Goal: Information Seeking & Learning: Learn about a topic

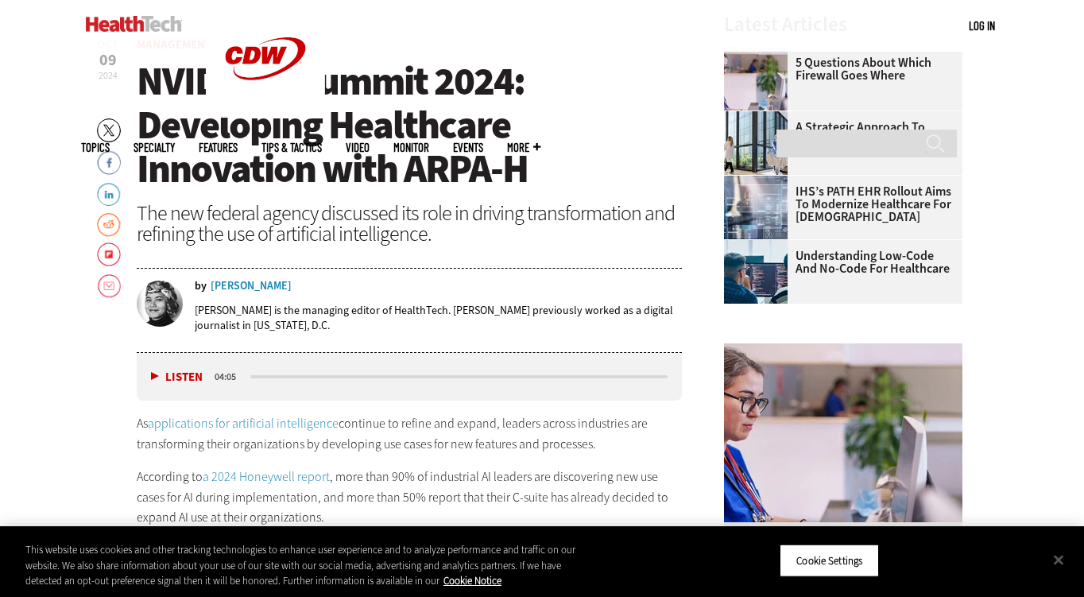
scroll to position [544, 0]
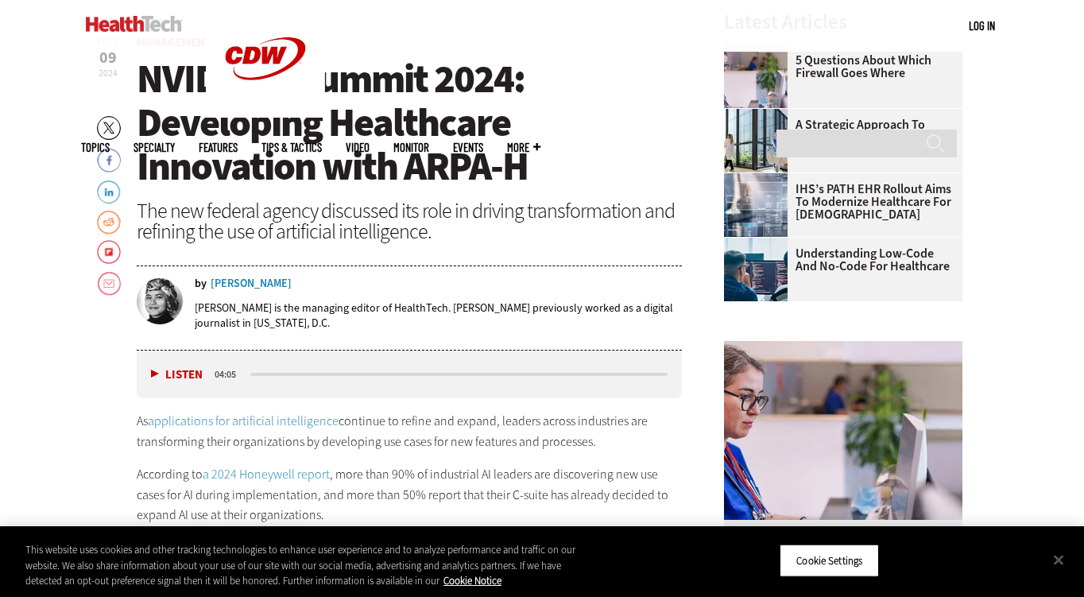
click at [328, 130] on span "NVIDIA AI Summit 2024: Developing Healthcare Innovation with ARPA-H" at bounding box center [332, 122] width 391 height 140
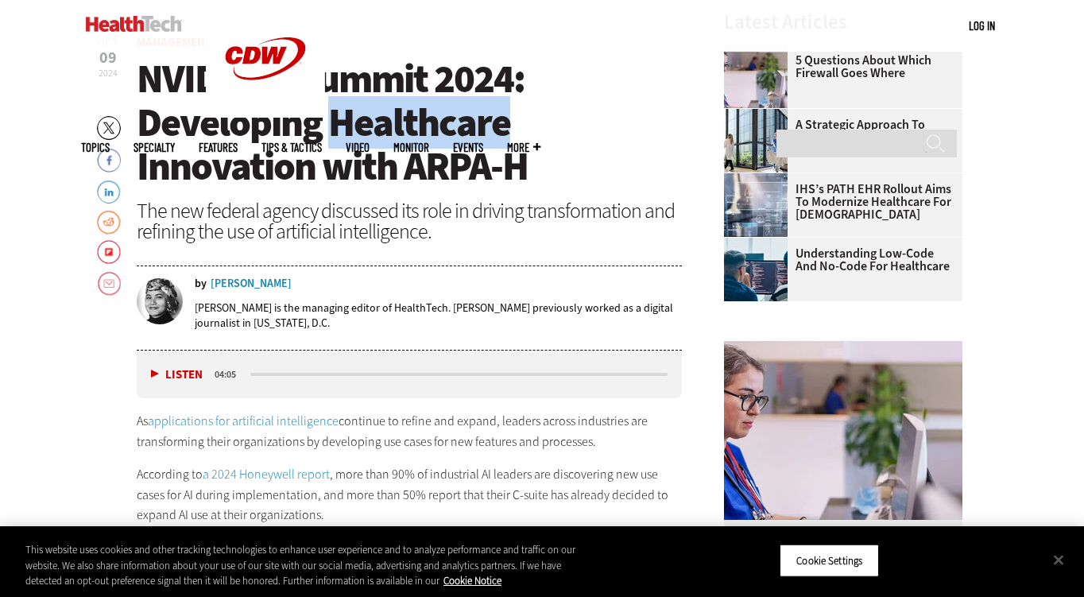
click at [328, 130] on span "NVIDIA AI Summit 2024: Developing Healthcare Innovation with ARPA-H" at bounding box center [332, 122] width 391 height 140
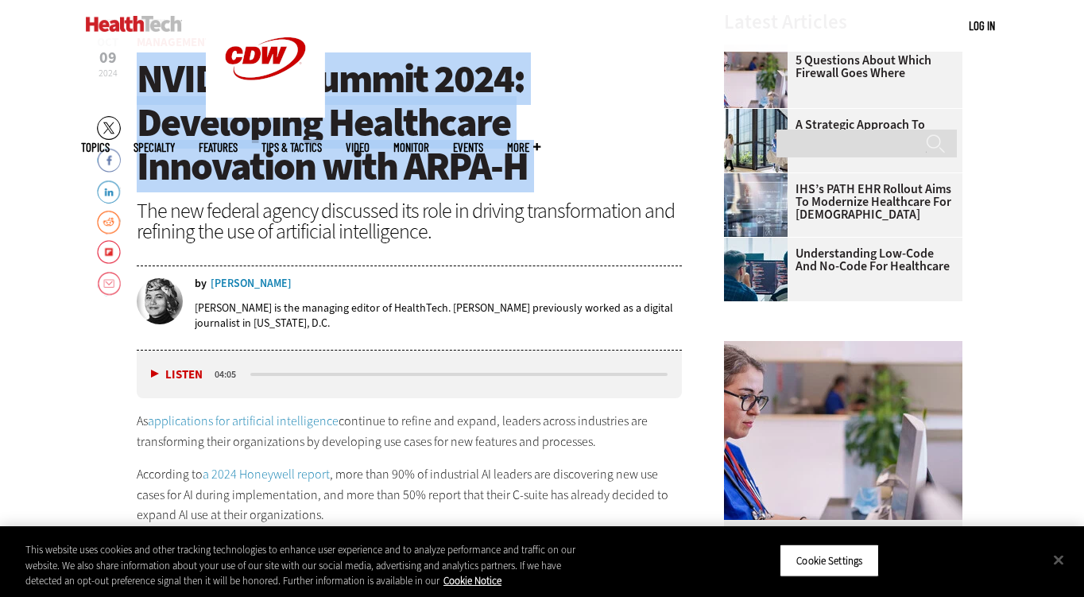
click at [328, 130] on span "NVIDIA AI Summit 2024: Developing Healthcare Innovation with ARPA-H" at bounding box center [332, 122] width 391 height 140
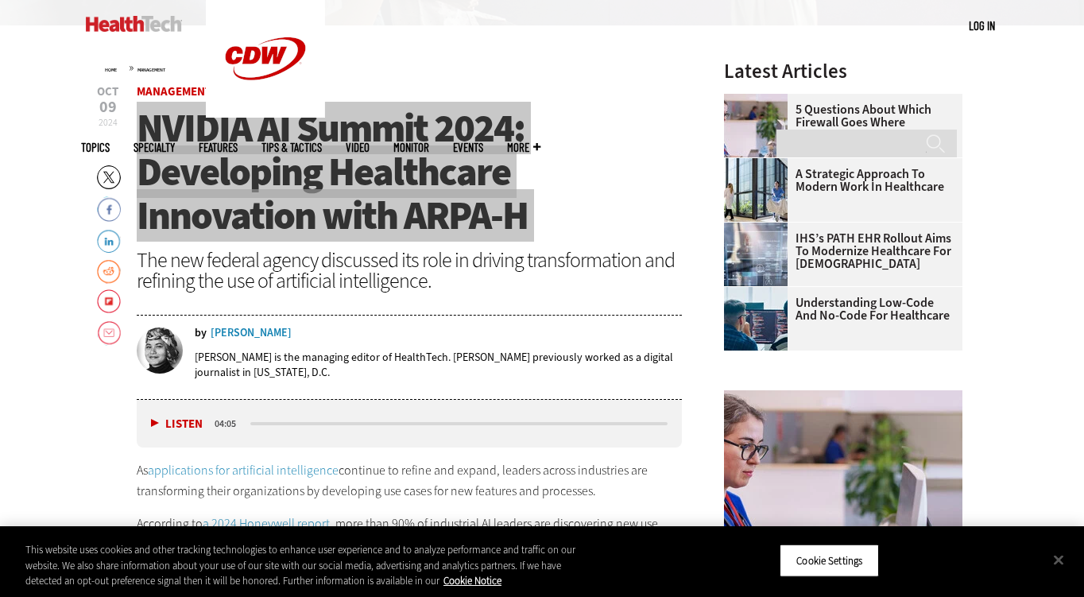
scroll to position [490, 0]
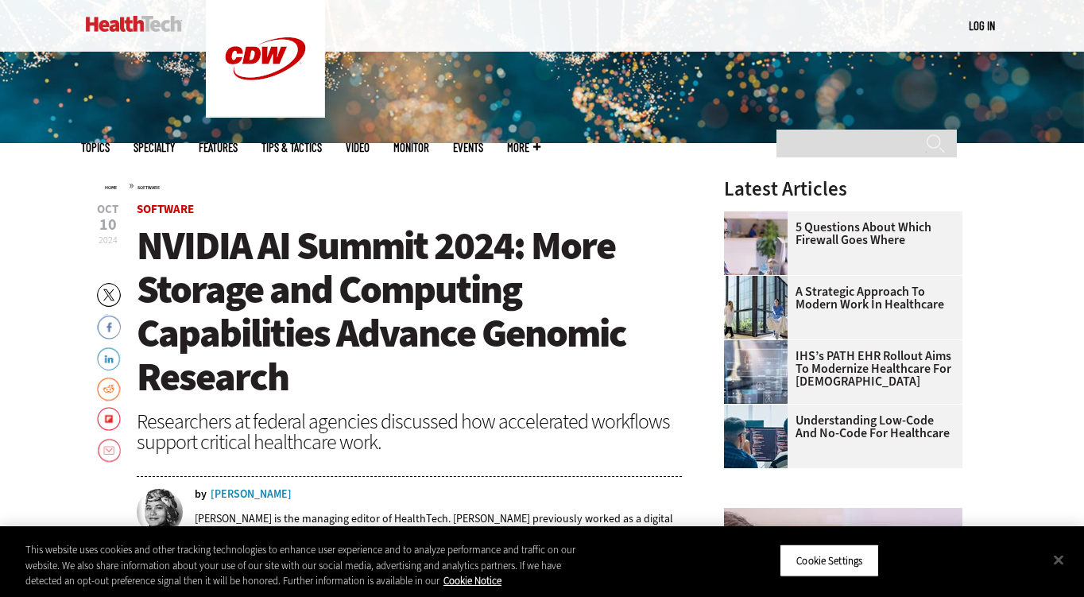
scroll to position [380, 0]
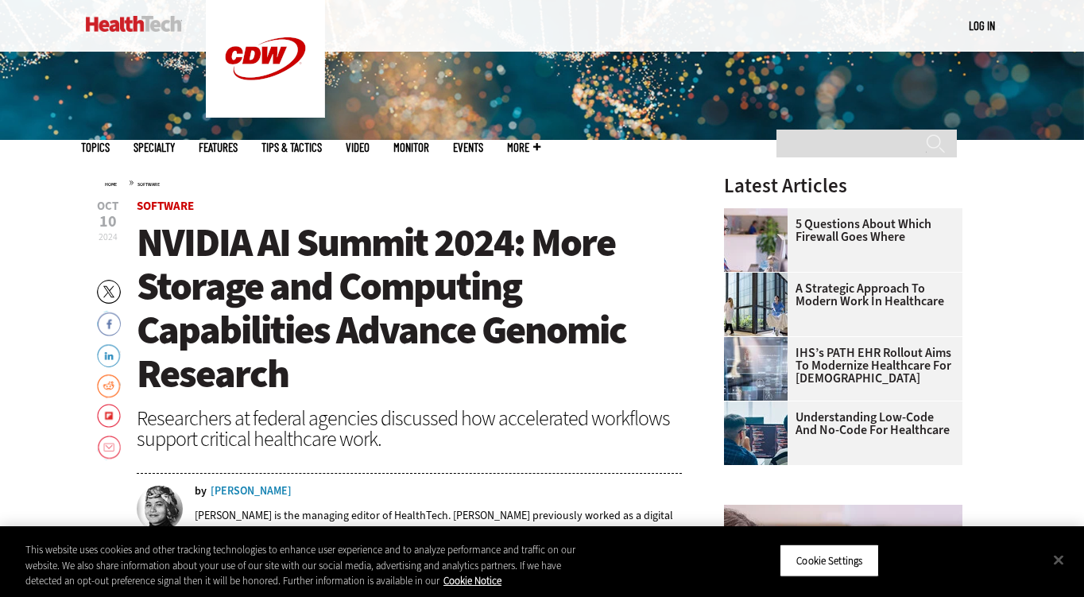
click at [277, 296] on span "NVIDIA AI Summit 2024: More Storage and Computing Capabilities Advance Genomic …" at bounding box center [382, 308] width 490 height 184
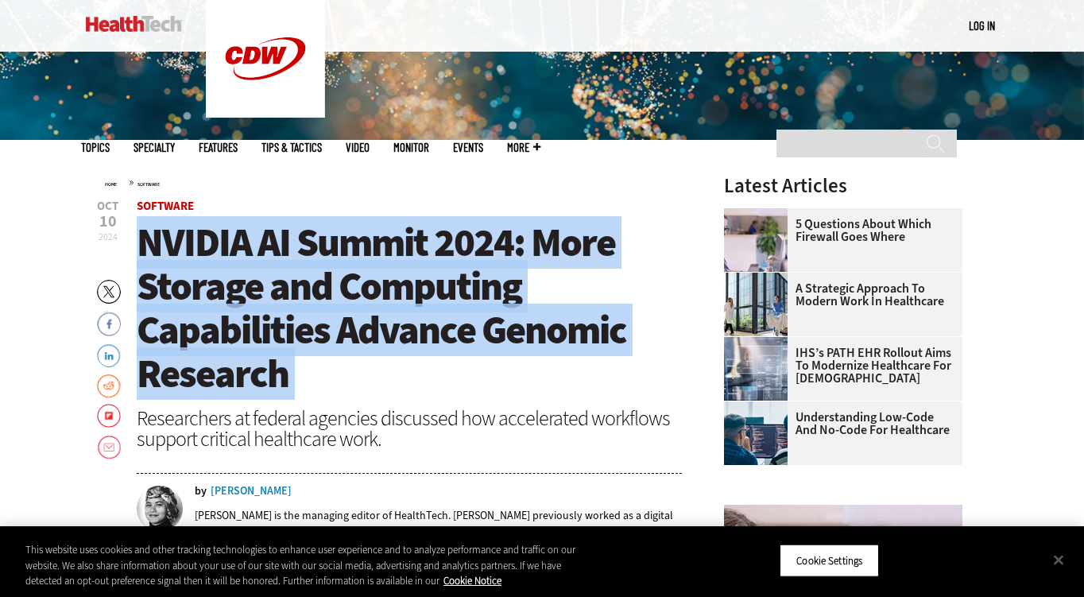
click at [277, 296] on span "NVIDIA AI Summit 2024: More Storage and Computing Capabilities Advance Genomic …" at bounding box center [382, 308] width 490 height 184
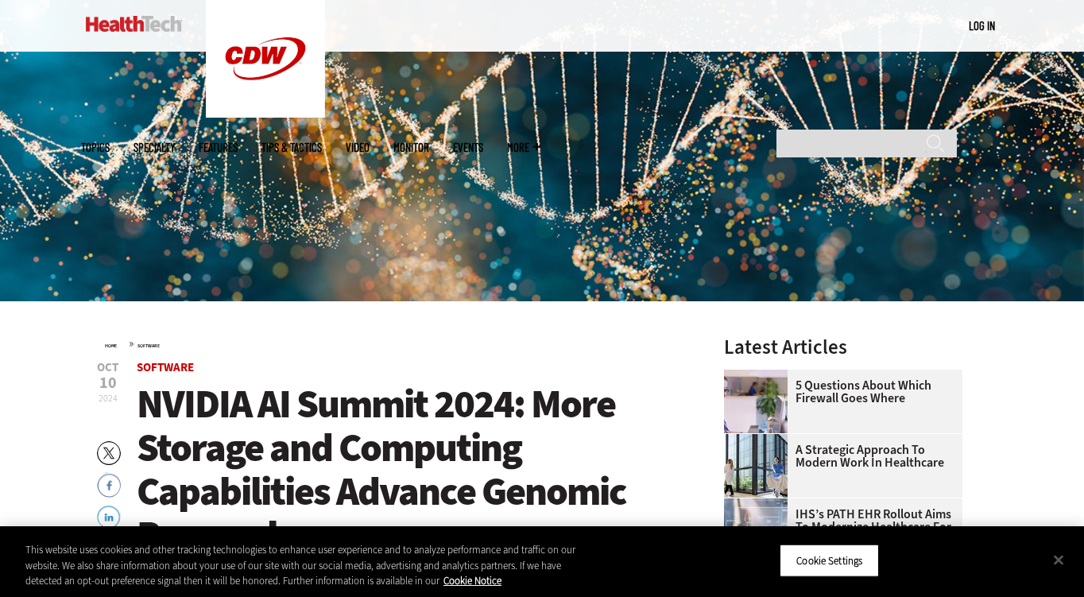
scroll to position [222, 0]
